Goal: Transaction & Acquisition: Register for event/course

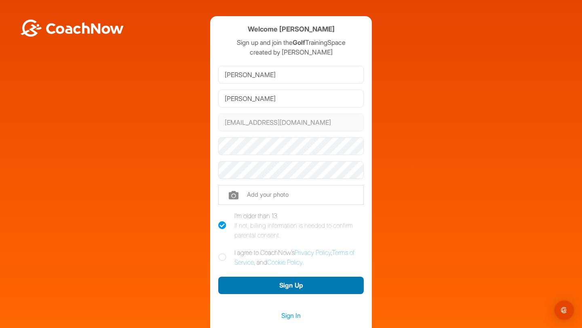
click at [308, 290] on button "Sign Up" at bounding box center [290, 285] width 145 height 17
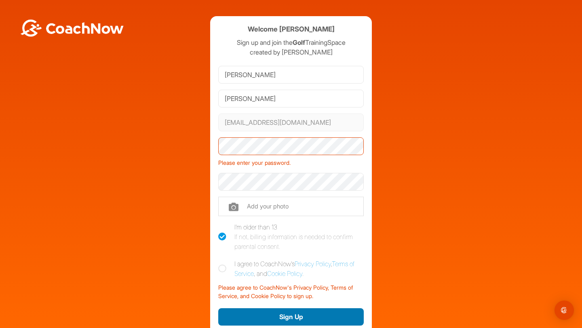
click at [320, 320] on button "Sign Up" at bounding box center [290, 316] width 145 height 17
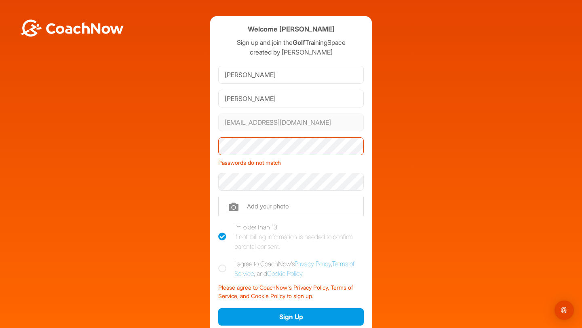
click at [228, 269] on label "I agree to CoachNow's Privacy Policy , Terms of Service , and Cookie Policy ." at bounding box center [290, 268] width 145 height 19
click at [223, 264] on input "I agree to CoachNow's Privacy Policy , Terms of Service , and Cookie Policy ." at bounding box center [220, 261] width 5 height 5
checkbox input "true"
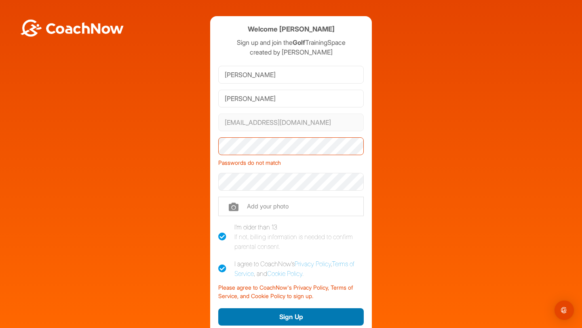
click at [295, 310] on button "Sign Up" at bounding box center [290, 316] width 145 height 17
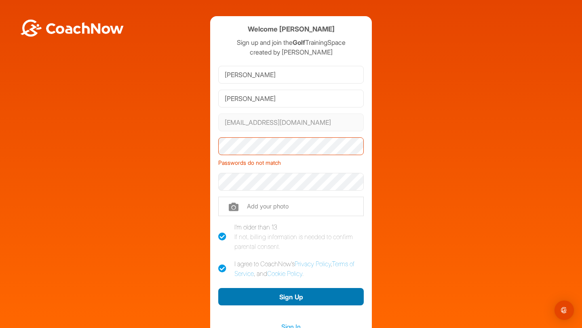
click at [305, 297] on button "Sign Up" at bounding box center [290, 296] width 145 height 17
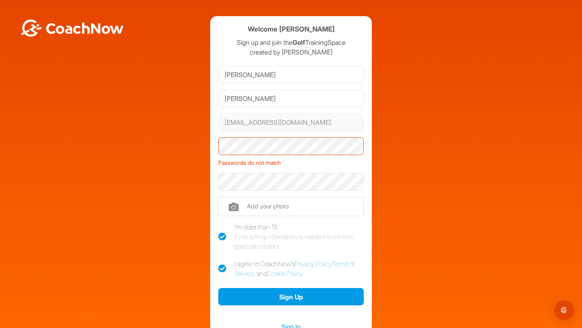
click at [218, 288] on button "Sign Up" at bounding box center [290, 296] width 145 height 17
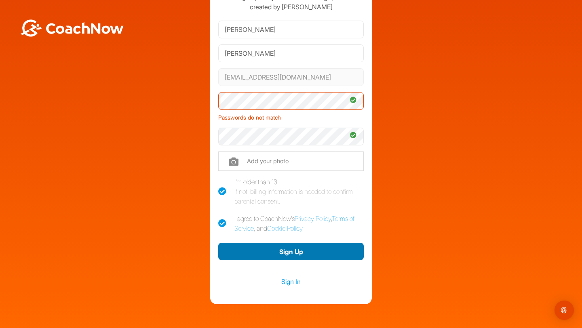
click at [314, 249] on button "Sign Up" at bounding box center [290, 251] width 145 height 17
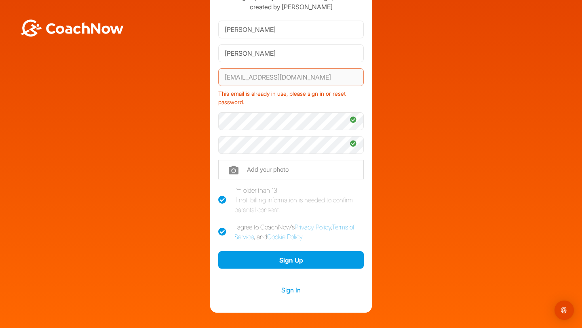
scroll to position [36, 0]
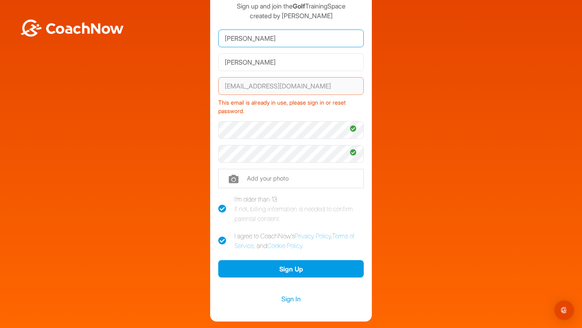
click at [301, 43] on input "Andy" at bounding box center [290, 38] width 145 height 18
click at [292, 298] on link "Sign In" at bounding box center [290, 299] width 145 height 11
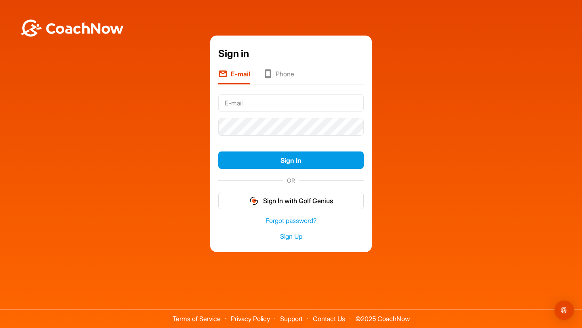
click at [306, 110] on input "text" at bounding box center [290, 103] width 145 height 18
type input "[EMAIL_ADDRESS][DOMAIN_NAME]"
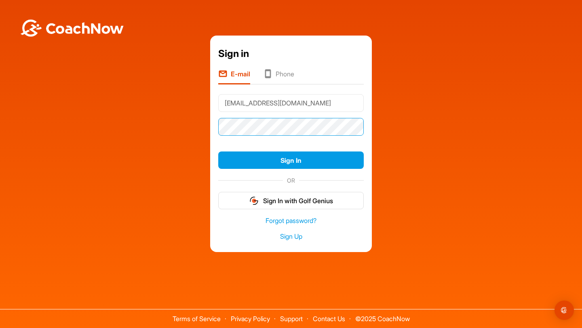
click at [218, 151] on button "Sign In" at bounding box center [290, 159] width 145 height 17
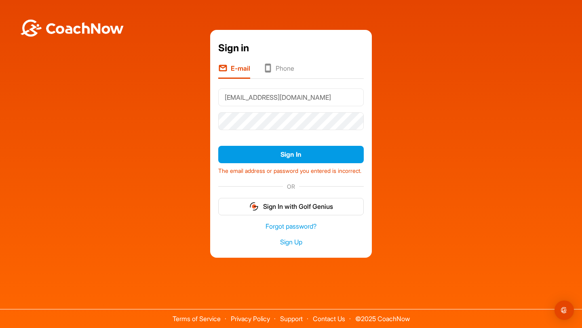
click at [333, 220] on div "Forgot password? Sign Up" at bounding box center [290, 235] width 145 height 38
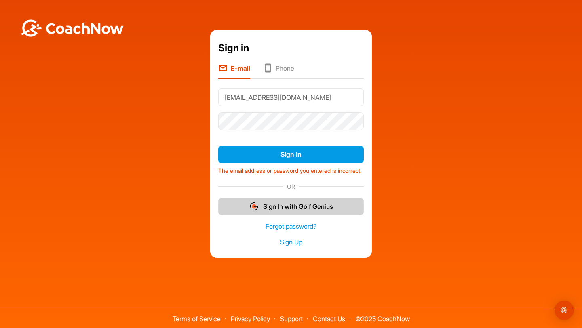
click at [330, 212] on button "Sign In with Golf Genius" at bounding box center [290, 206] width 145 height 17
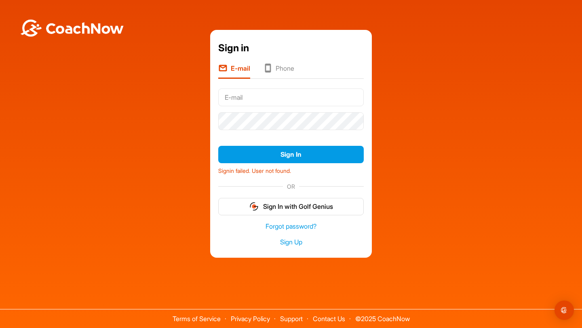
click at [312, 98] on input "text" at bounding box center [290, 97] width 145 height 18
type input "[EMAIL_ADDRESS][DOMAIN_NAME]"
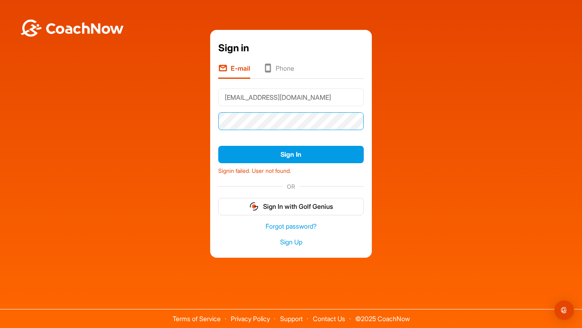
click at [218, 146] on button "Sign In" at bounding box center [290, 154] width 145 height 17
